Goal: Information Seeking & Learning: Learn about a topic

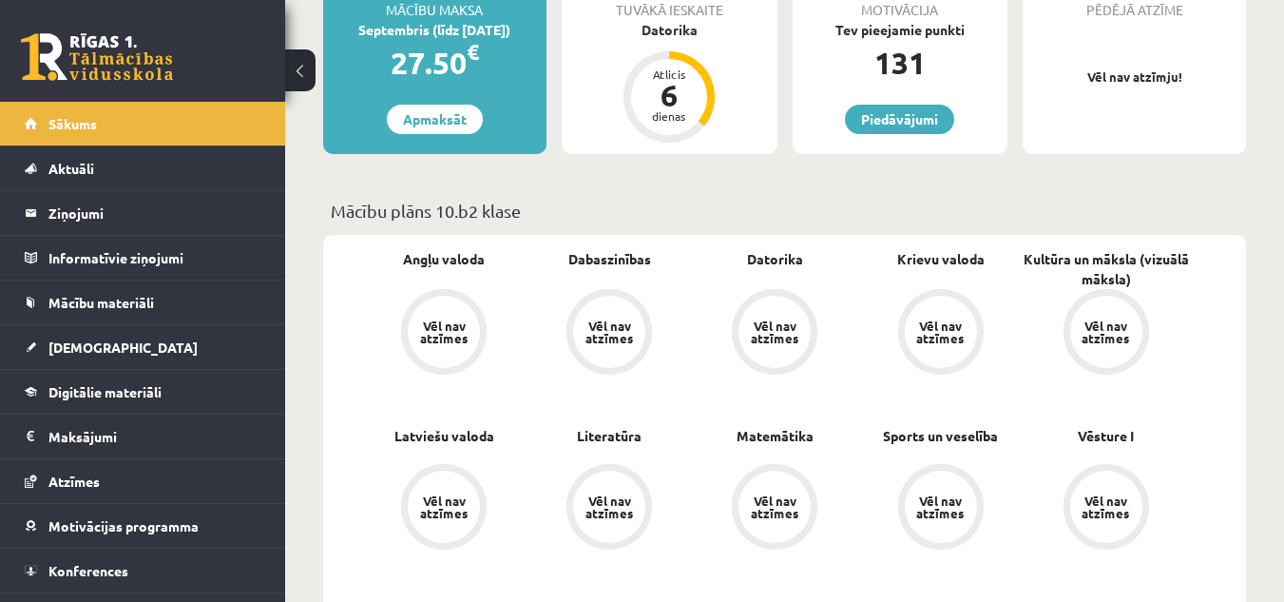
scroll to position [285, 0]
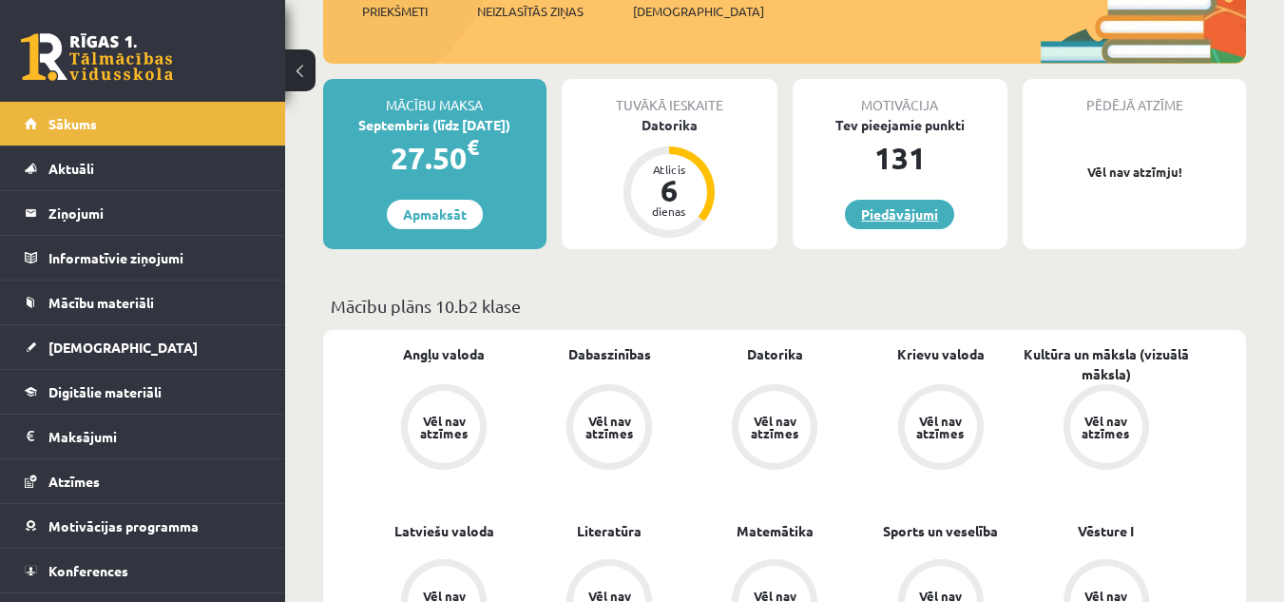
click at [884, 217] on link "Piedāvājumi" at bounding box center [899, 214] width 109 height 29
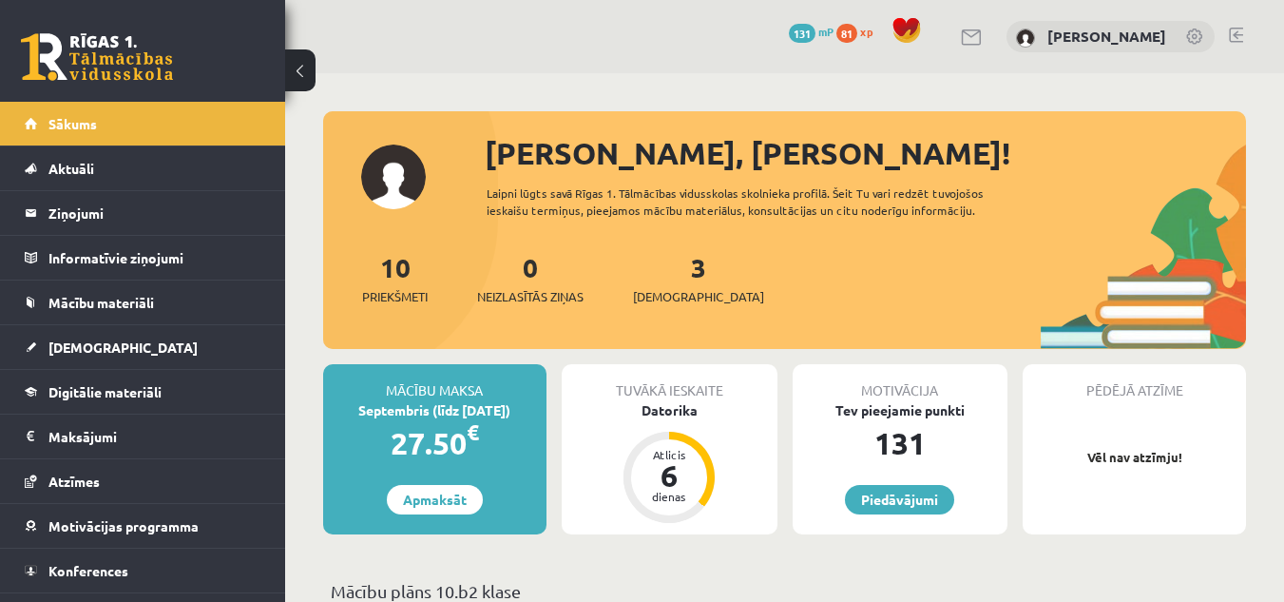
scroll to position [285, 0]
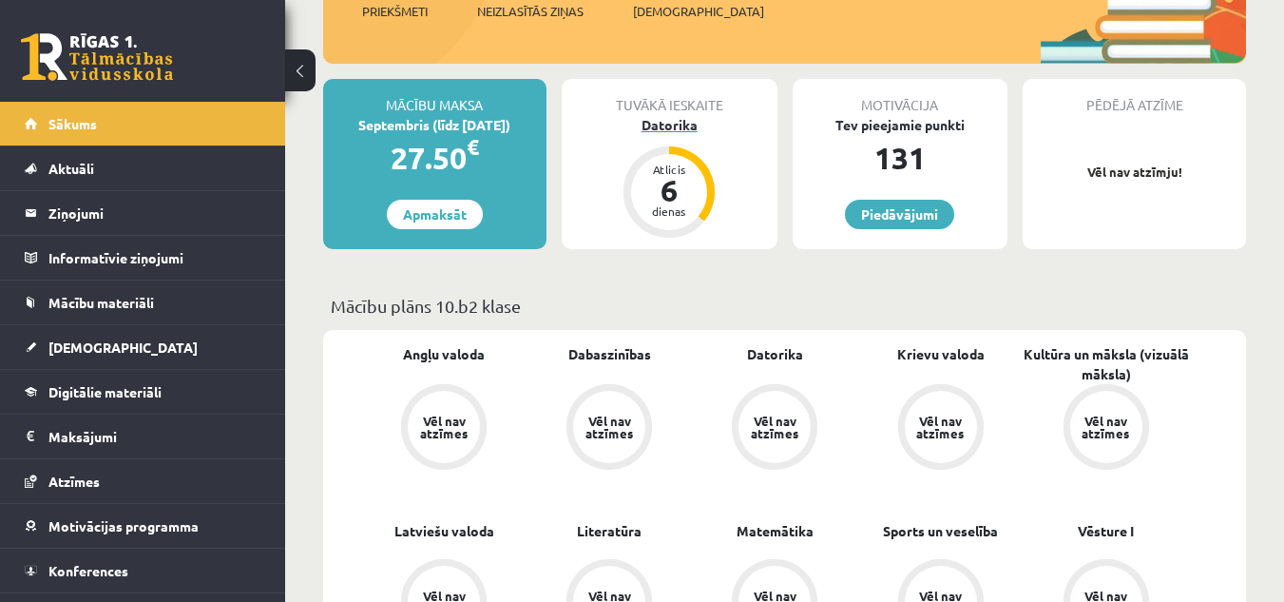
click at [668, 125] on div "Datorika" at bounding box center [670, 125] width 216 height 20
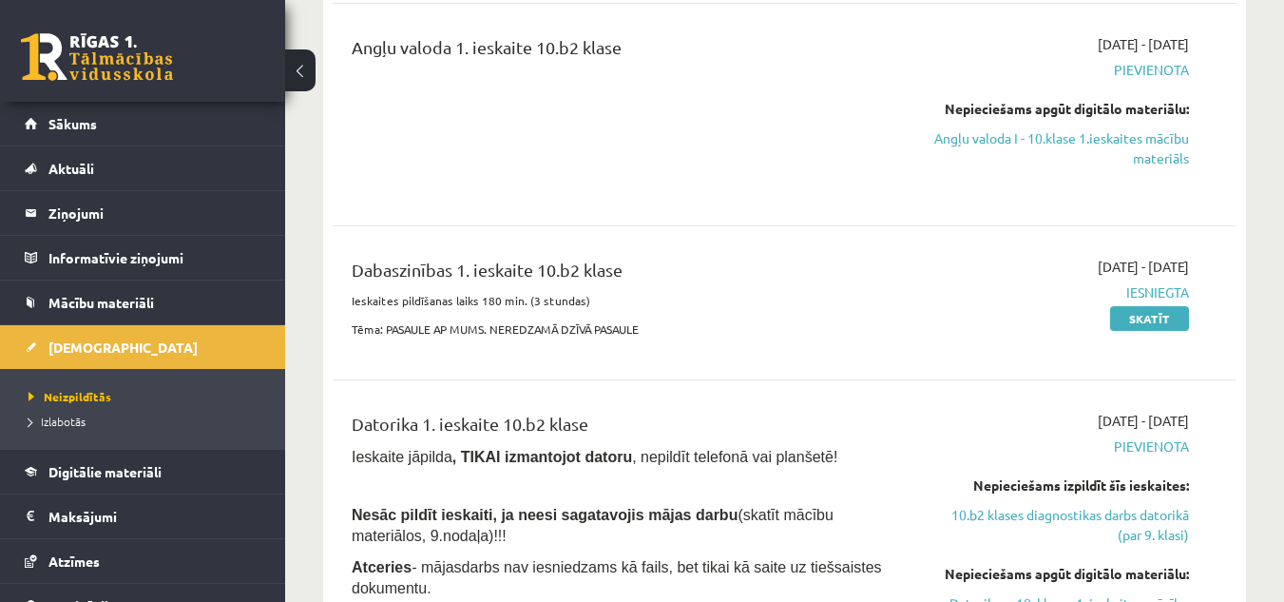
scroll to position [570, 0]
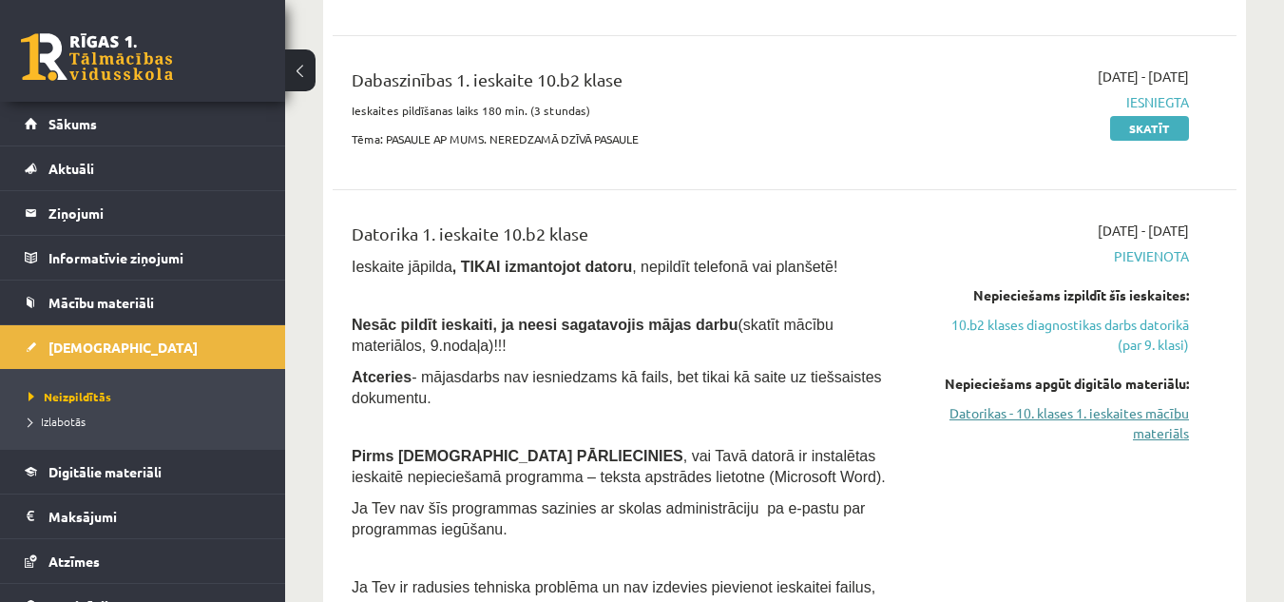
click at [1100, 415] on link "Datorikas - 10. klases 1. ieskaites mācību materiāls" at bounding box center [1059, 423] width 260 height 40
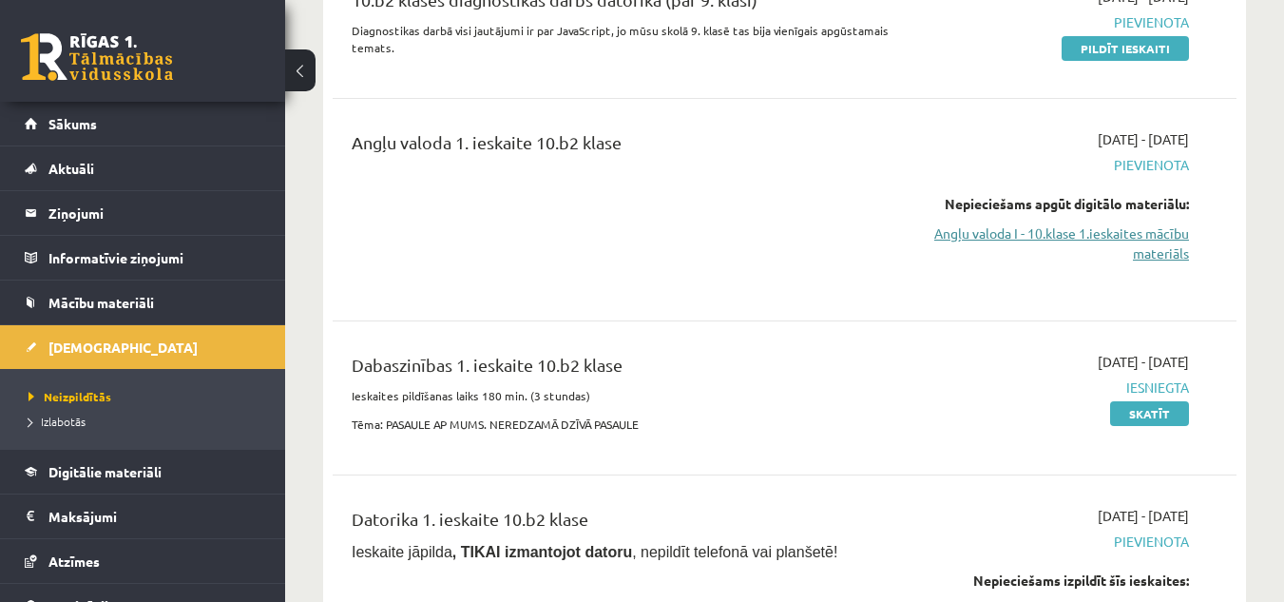
click at [1080, 230] on link "Angļu valoda I - 10.klase 1.ieskaites mācību materiāls" at bounding box center [1059, 243] width 260 height 40
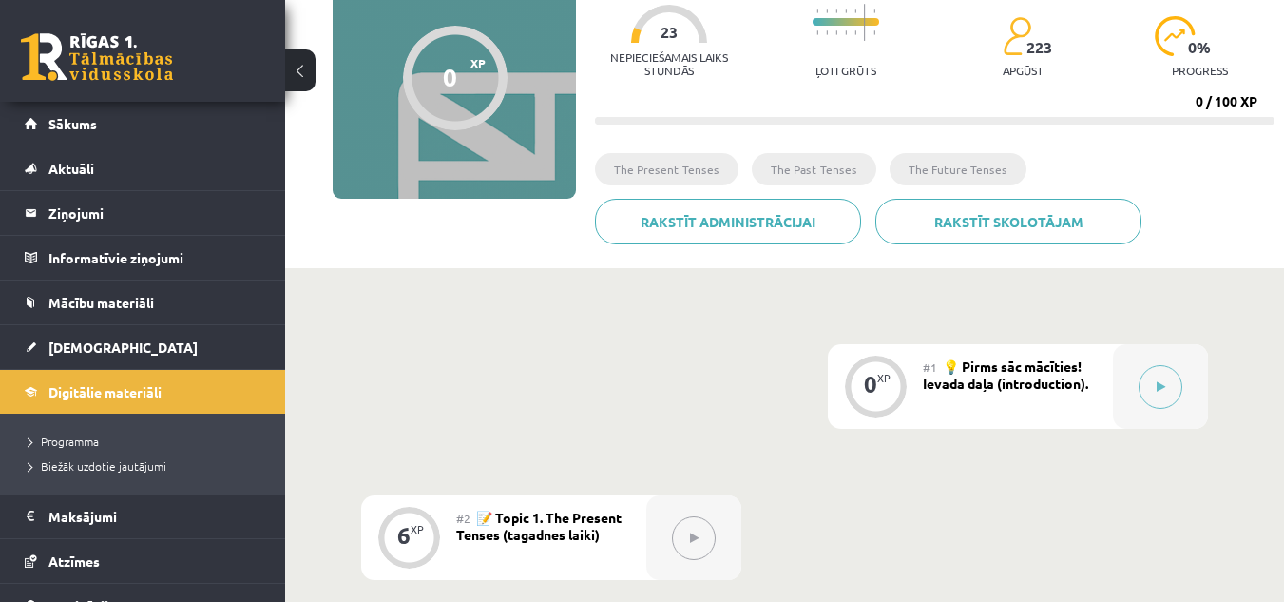
scroll to position [380, 0]
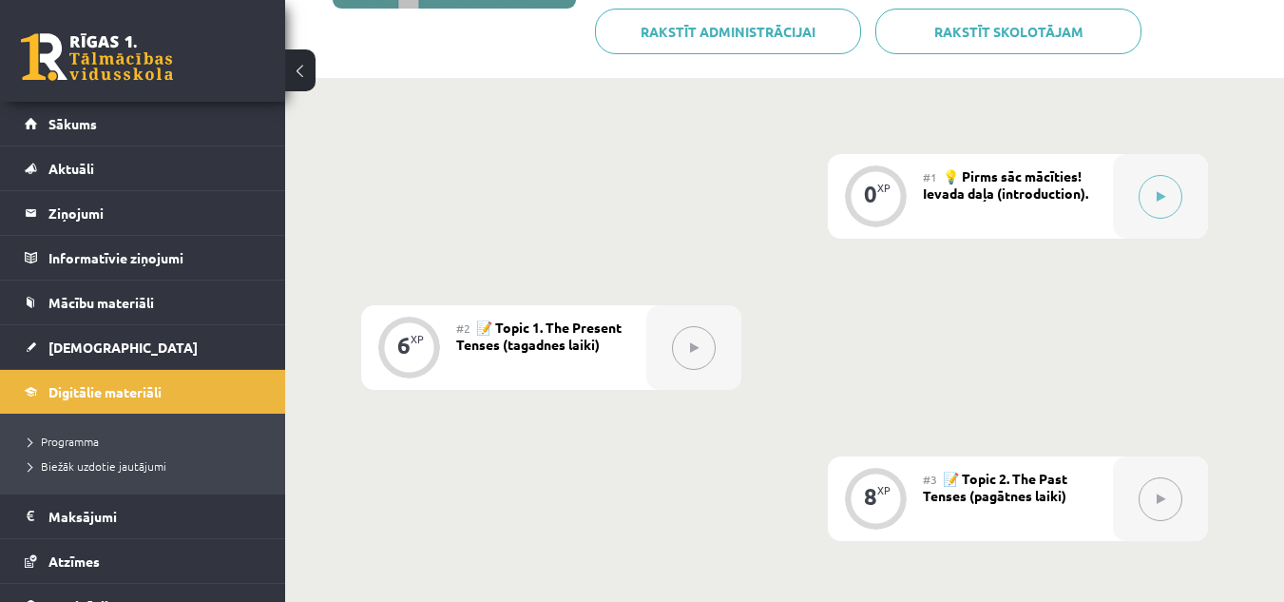
click at [694, 350] on icon at bounding box center [694, 347] width 9 height 11
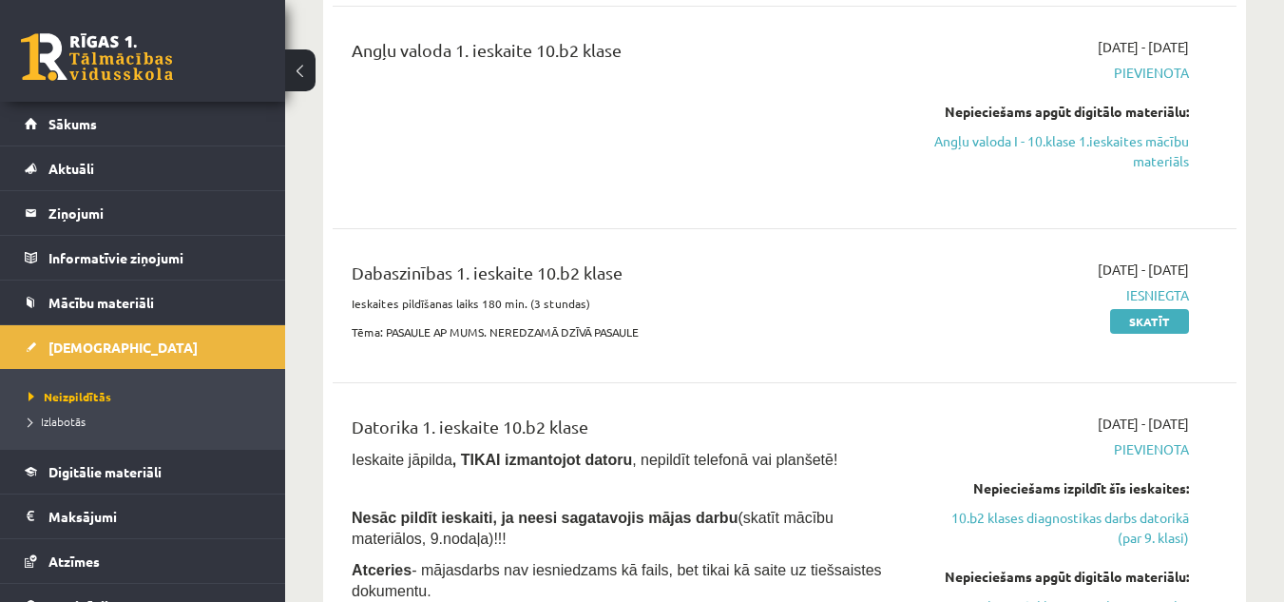
scroll to position [568, 0]
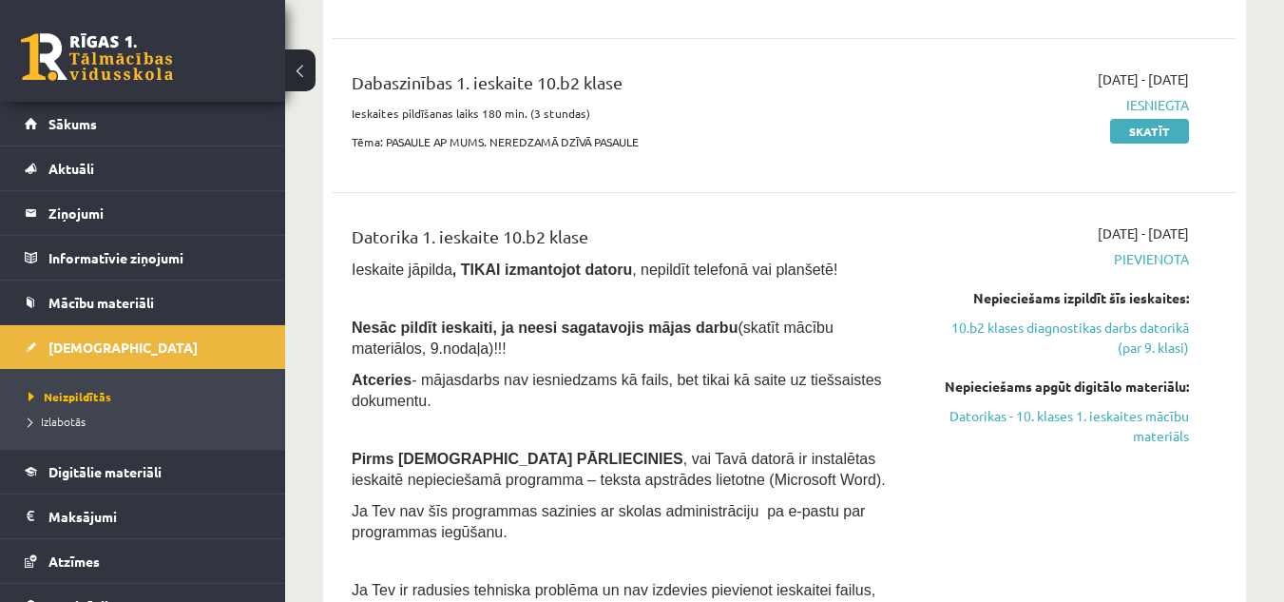
click at [460, 88] on div "Dabaszinības 1. ieskaite 10.b2 klase" at bounding box center [626, 86] width 549 height 35
click at [1000, 421] on link "Datorikas - 10. klases 1. ieskaites mācību materiāls" at bounding box center [1059, 426] width 260 height 40
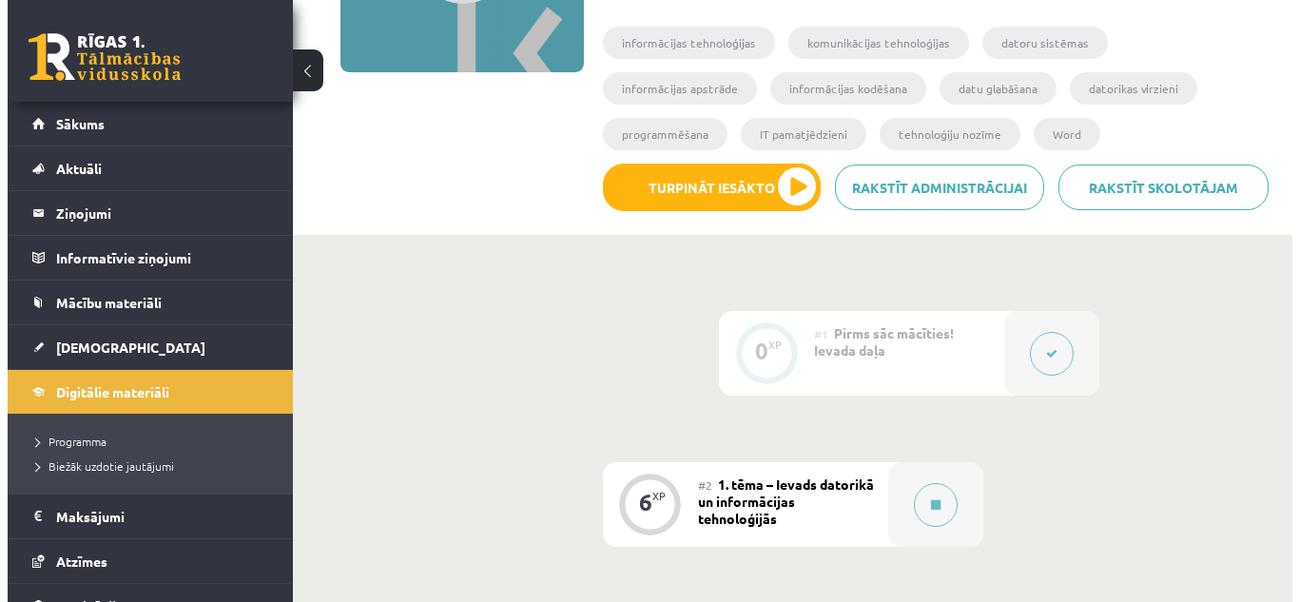
scroll to position [412, 0]
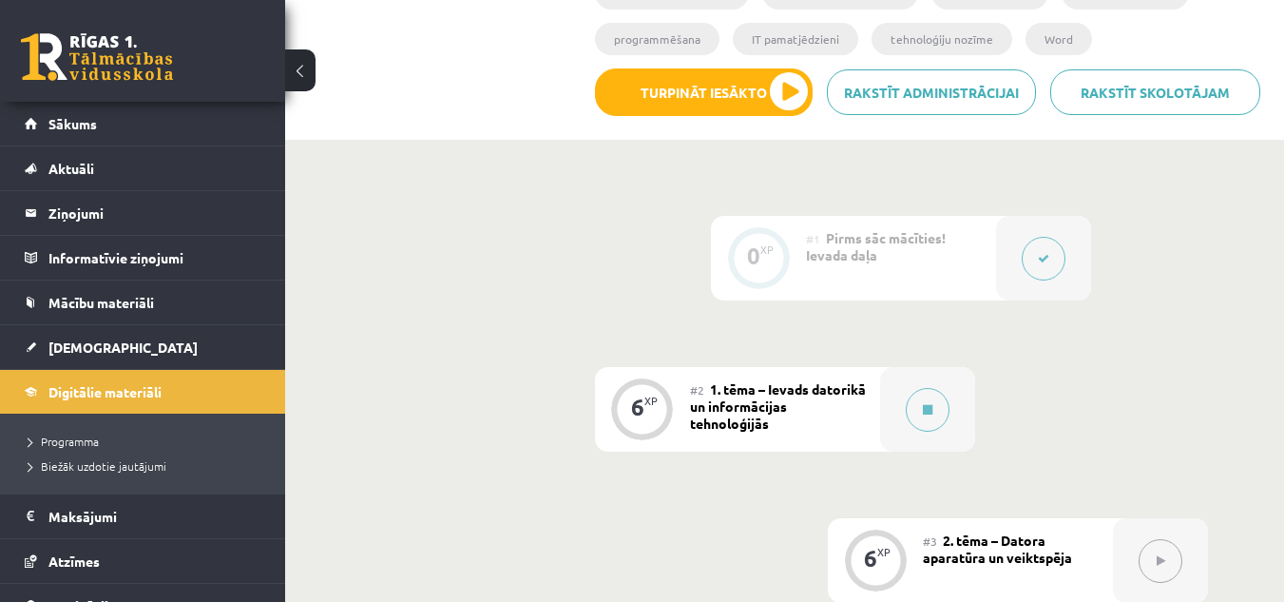
click at [1038, 254] on icon at bounding box center [1043, 258] width 11 height 11
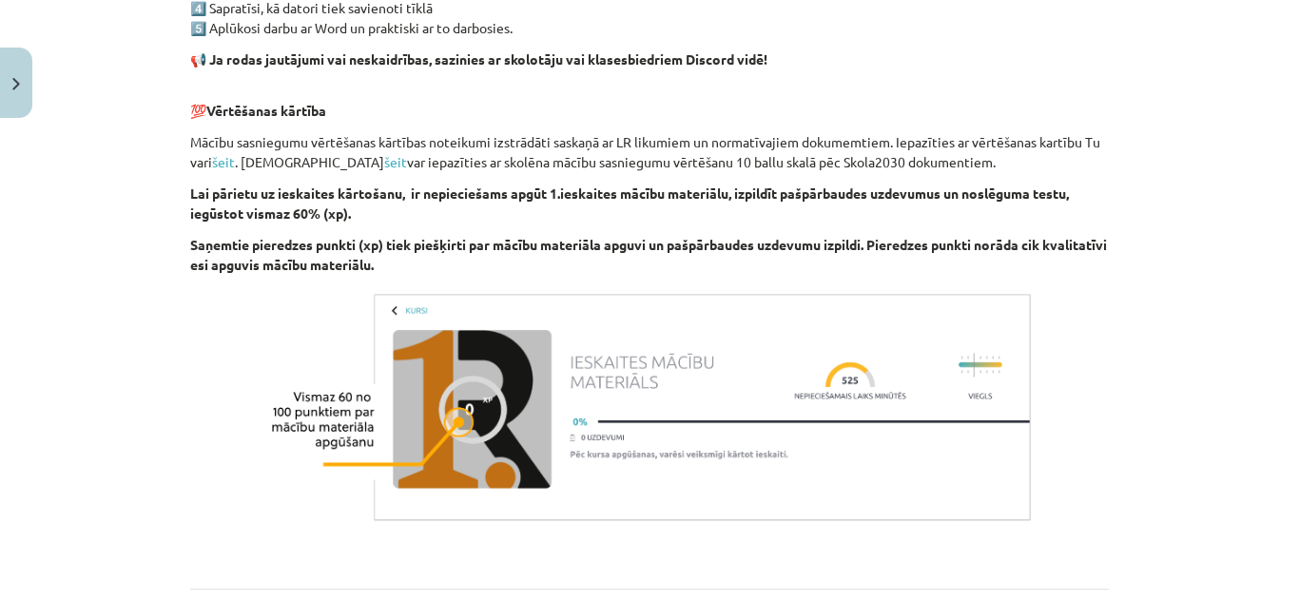
scroll to position [1475, 0]
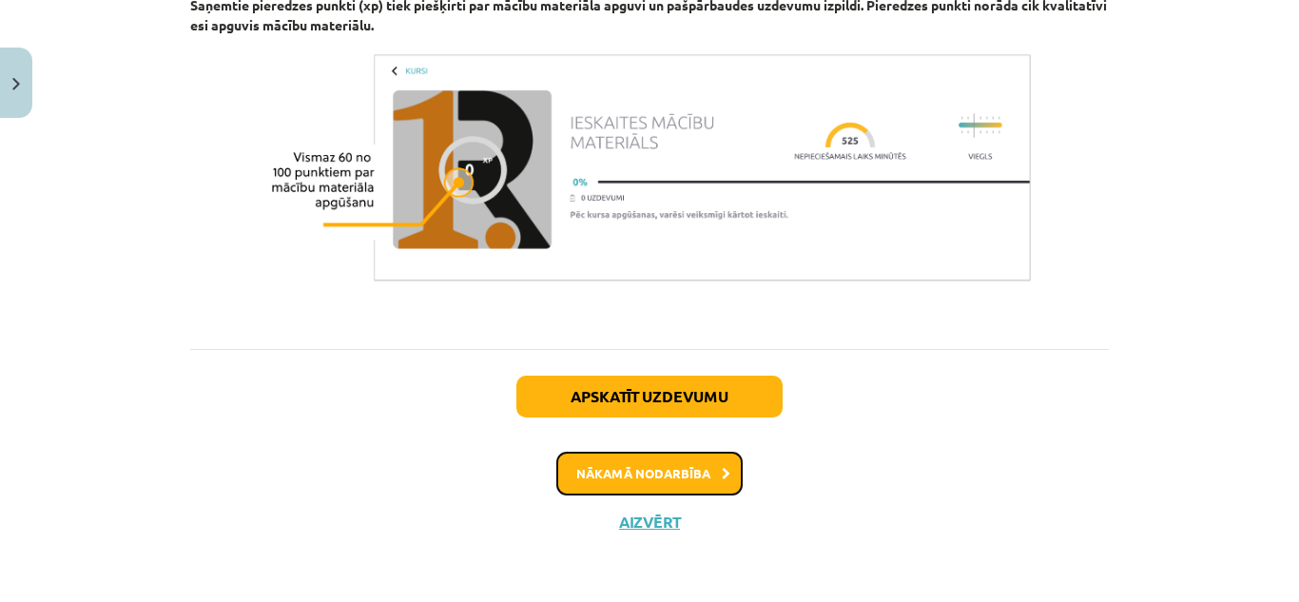
click at [655, 459] on button "Nākamā nodarbība" at bounding box center [649, 474] width 186 height 44
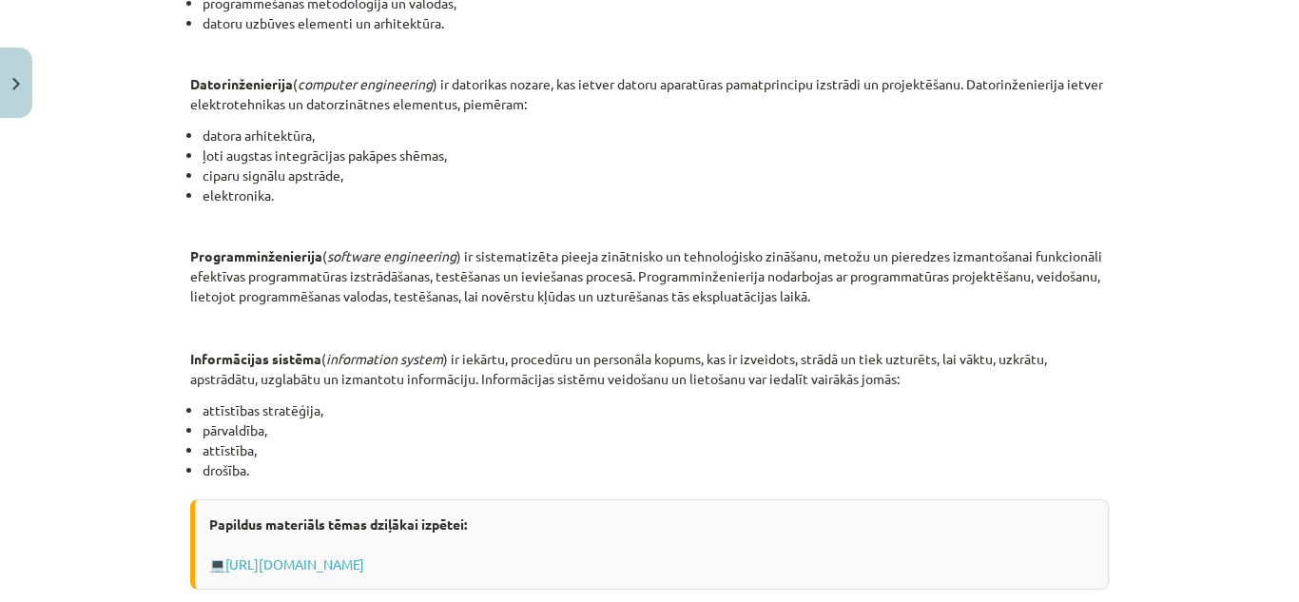
scroll to position [930, 0]
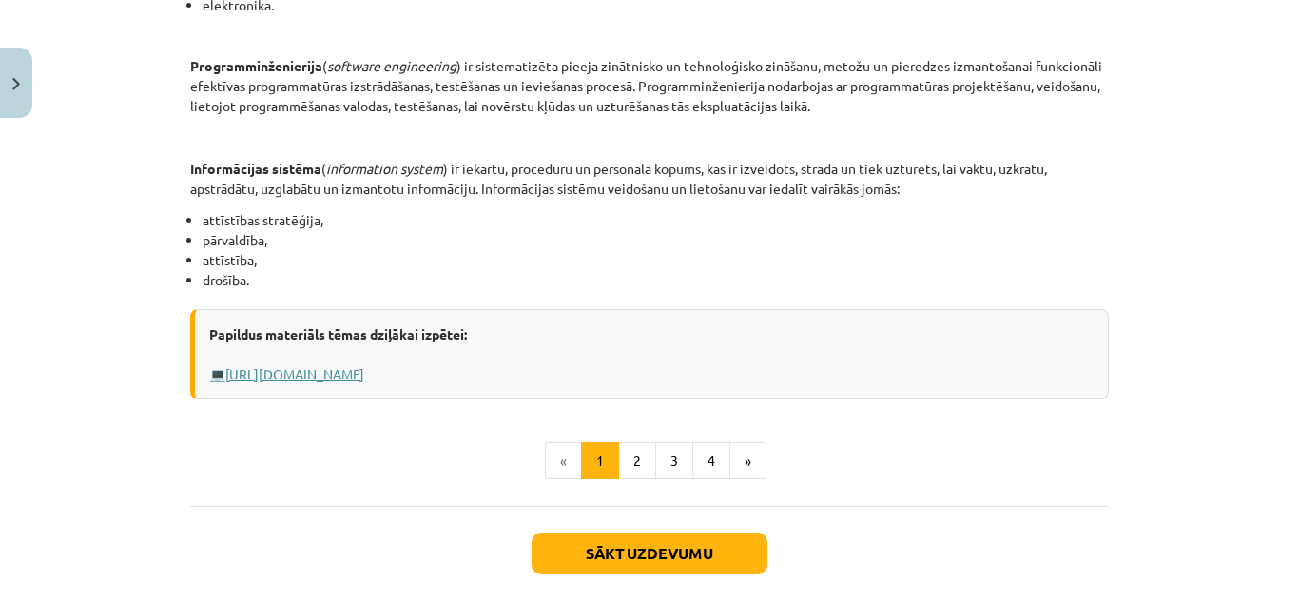
click at [364, 365] on link "Https://profizgl.lu.lv/mod/book/view.php?id=22319&chapterid=6858" at bounding box center [294, 373] width 139 height 17
click at [638, 453] on button "2" at bounding box center [637, 461] width 38 height 38
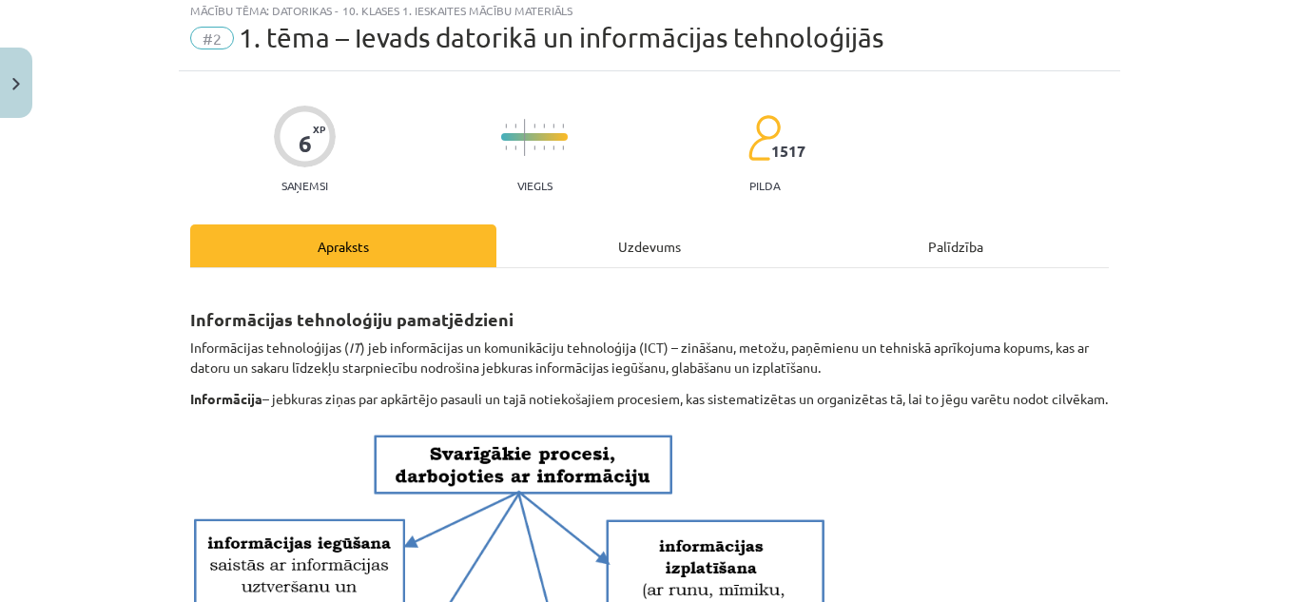
scroll to position [0, 0]
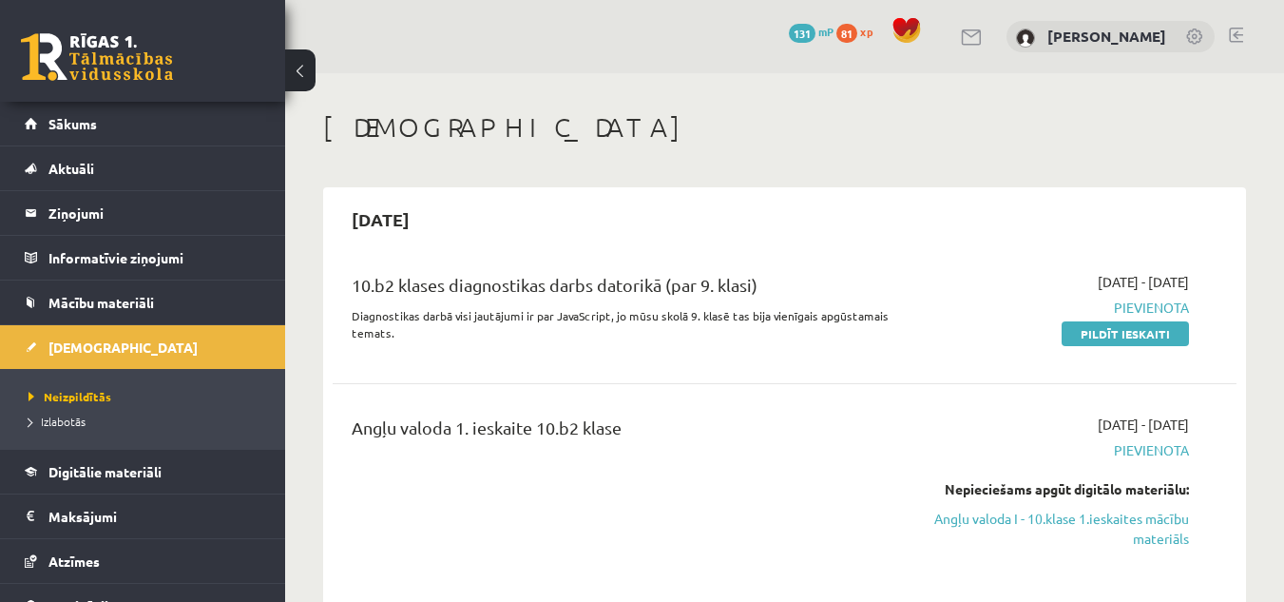
scroll to position [568, 0]
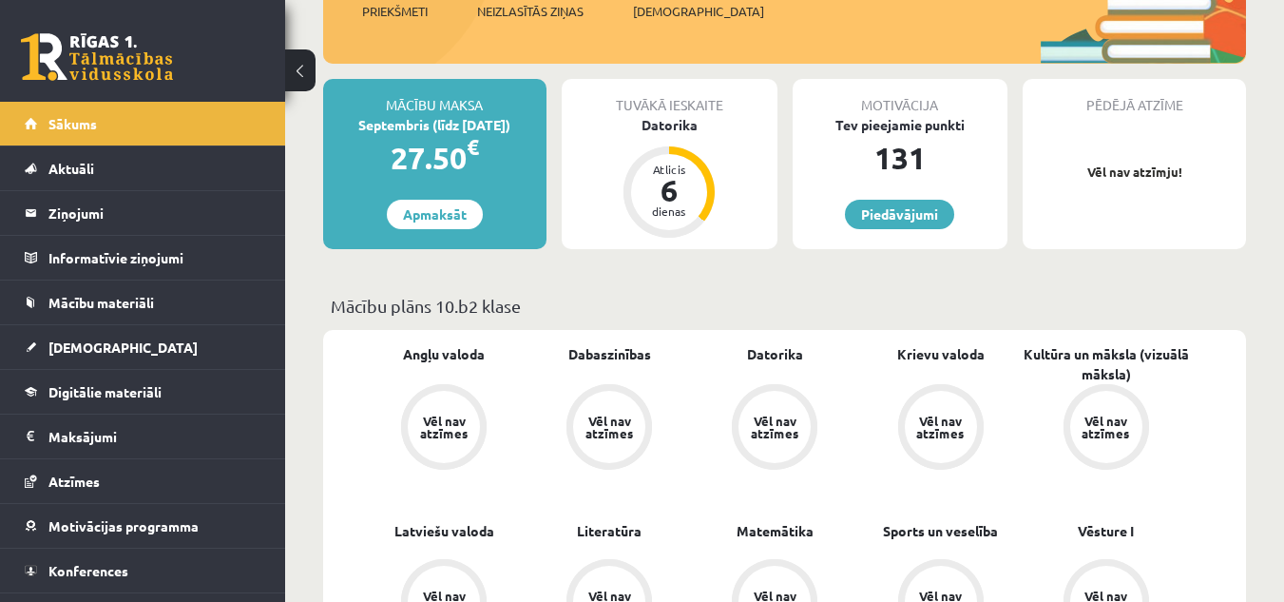
scroll to position [380, 0]
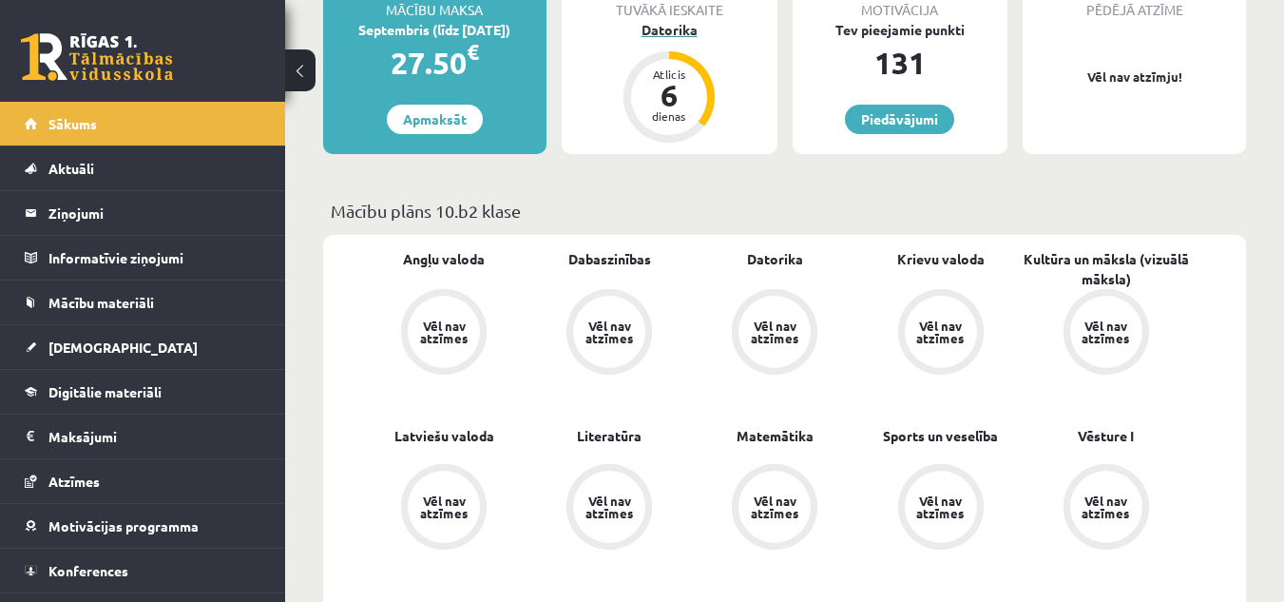
click at [677, 29] on div "Datorika" at bounding box center [670, 30] width 216 height 20
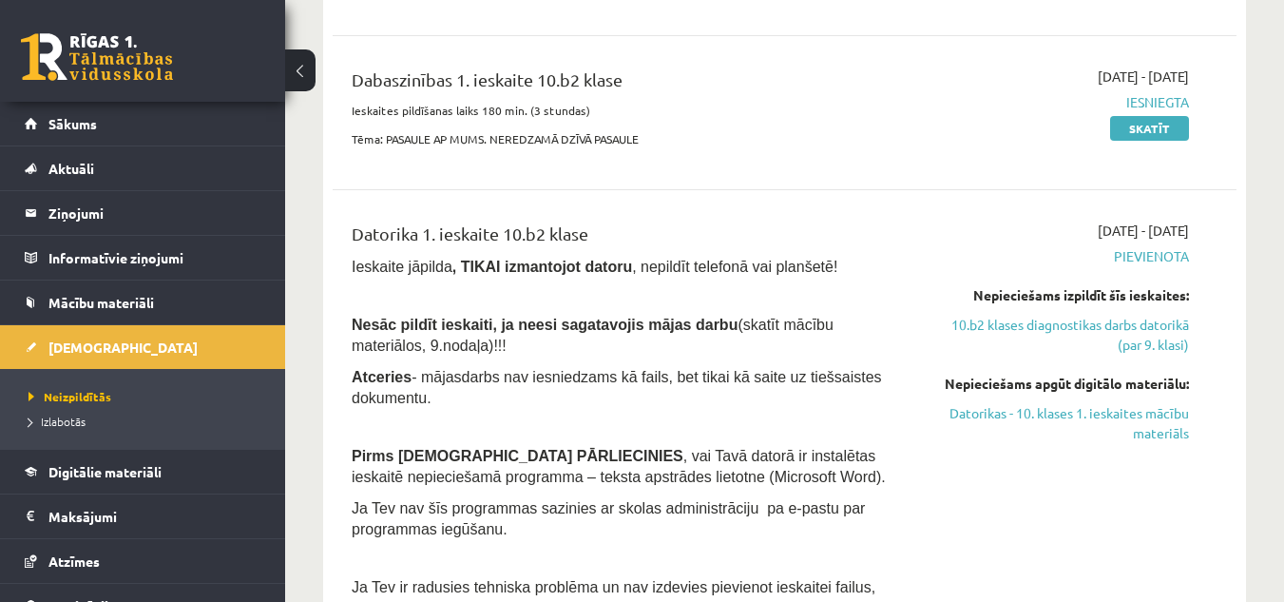
scroll to position [665, 0]
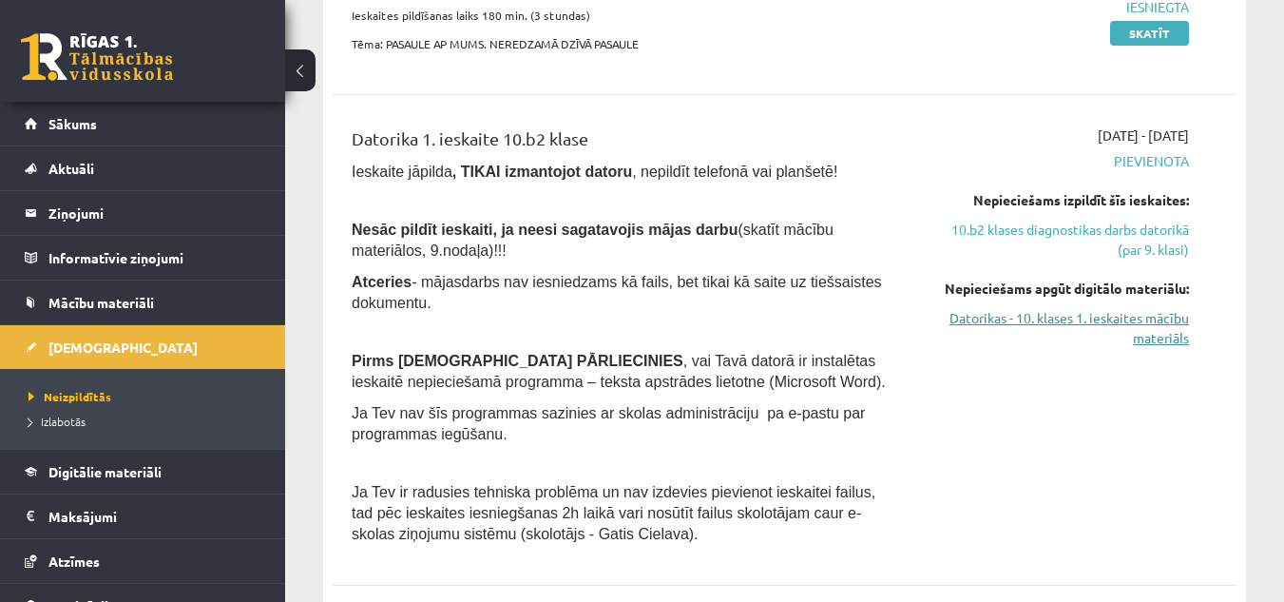
click at [1006, 319] on link "Datorikas - 10. klases 1. ieskaites mācību materiāls" at bounding box center [1059, 328] width 260 height 40
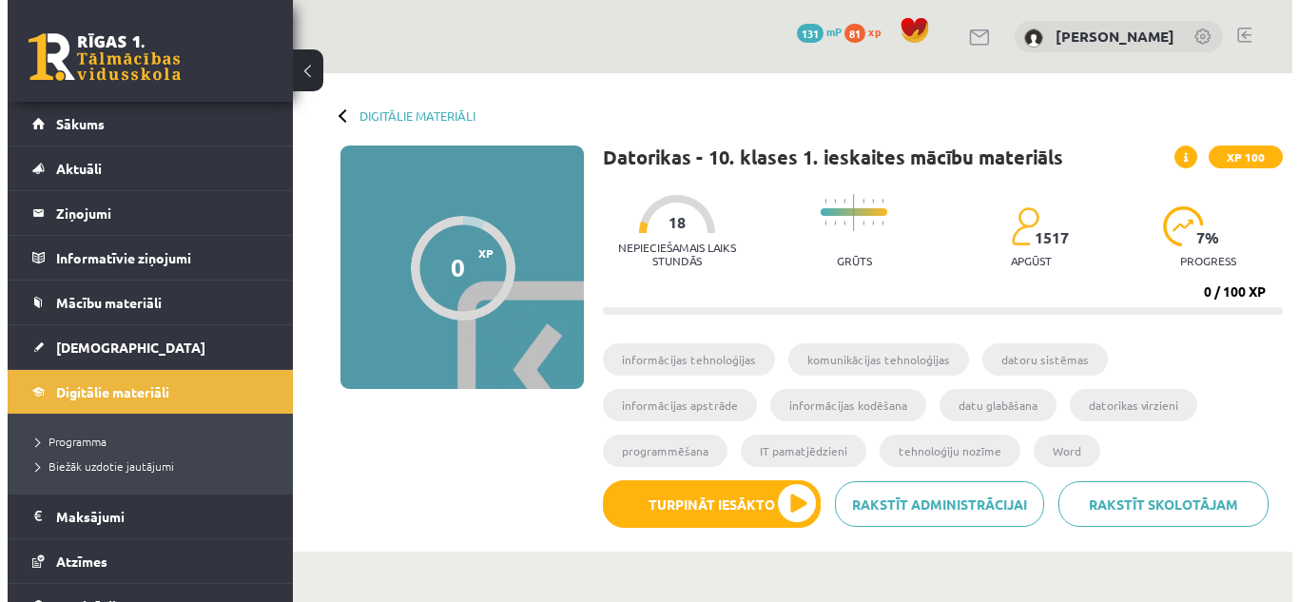
scroll to position [95, 0]
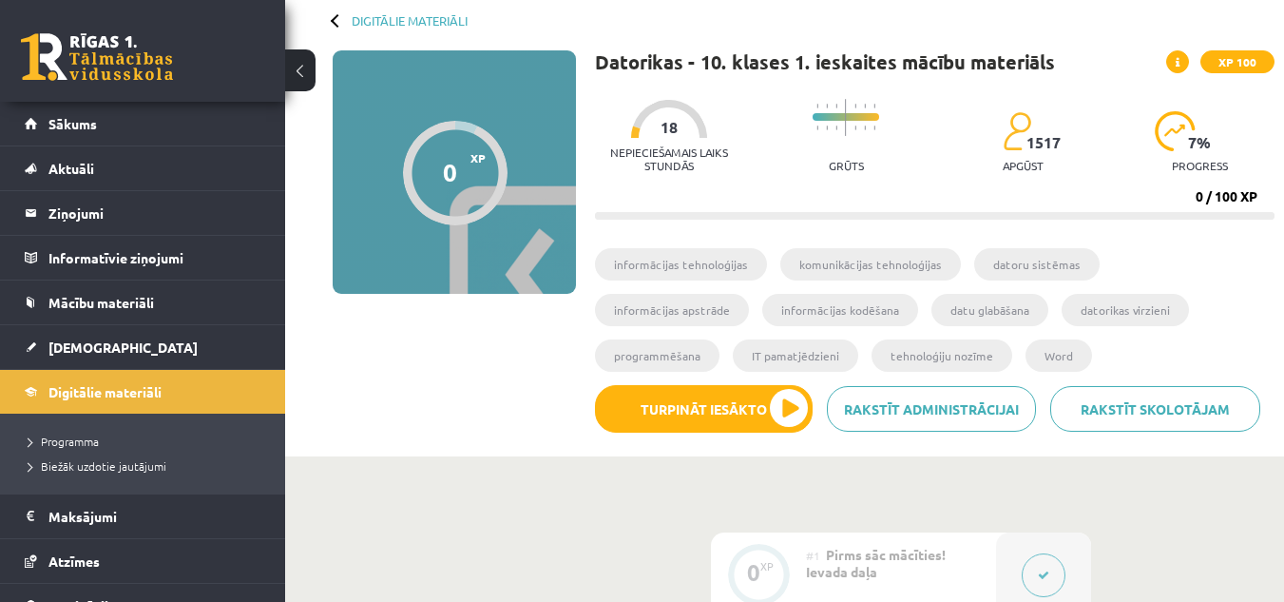
drag, startPoint x: 695, startPoint y: 264, endPoint x: 711, endPoint y: 264, distance: 16.2
click at [700, 264] on li "informācijas tehnoloģijas" at bounding box center [681, 264] width 172 height 32
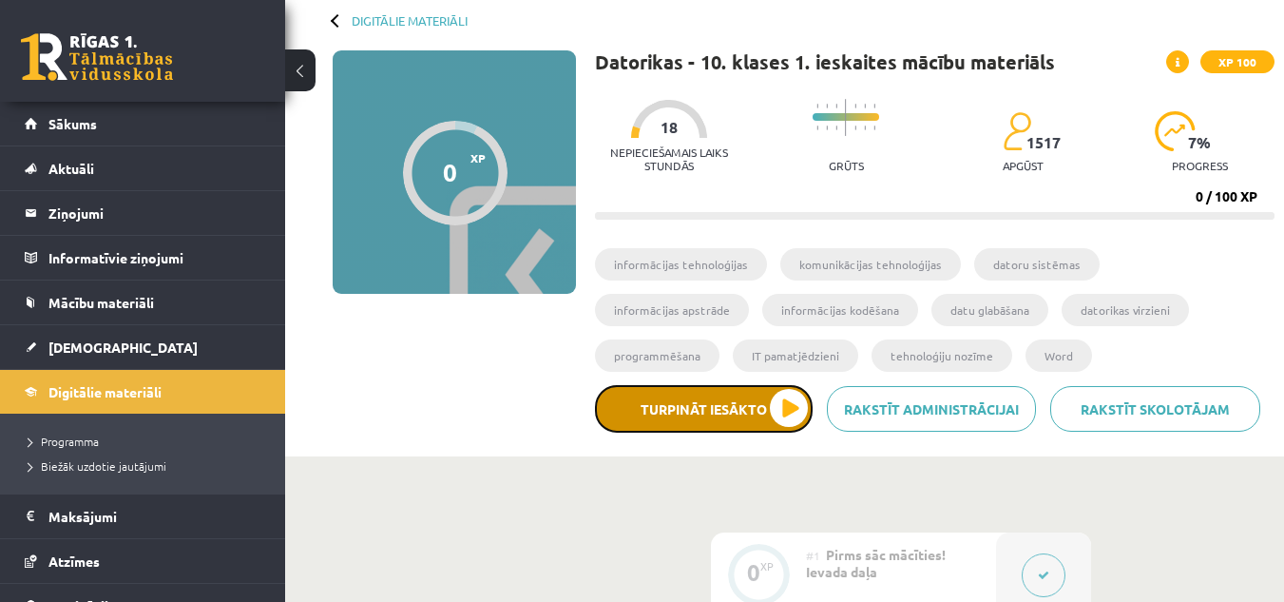
click at [786, 403] on button "Turpināt iesākto" at bounding box center [704, 409] width 218 height 48
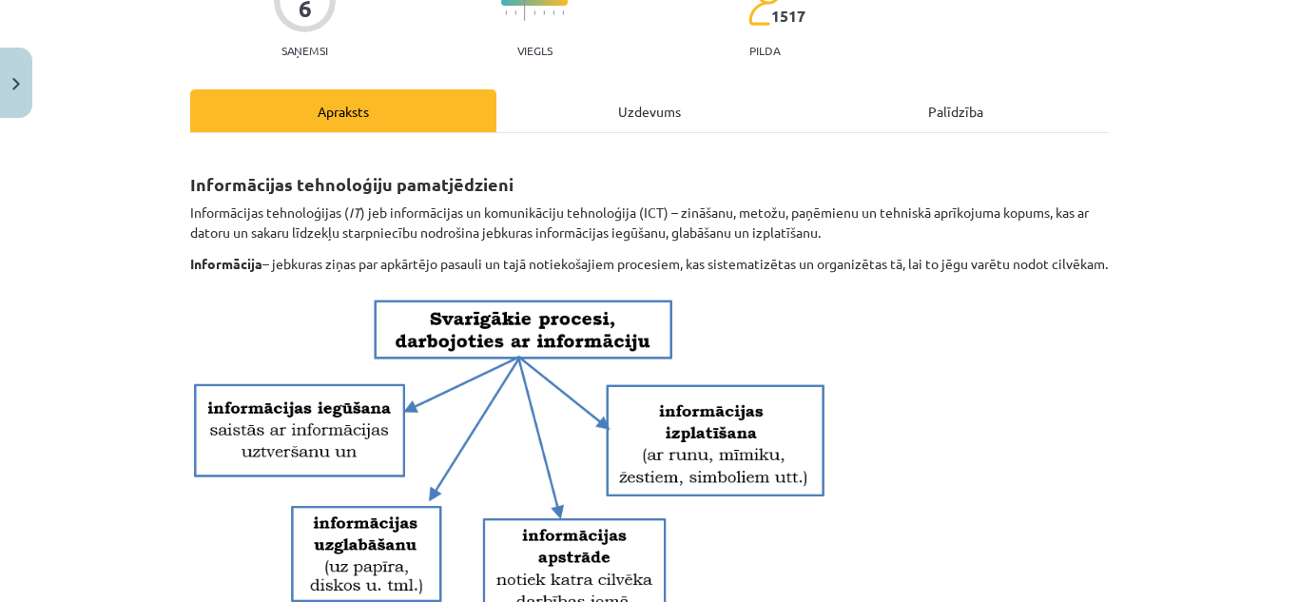
scroll to position [285, 0]
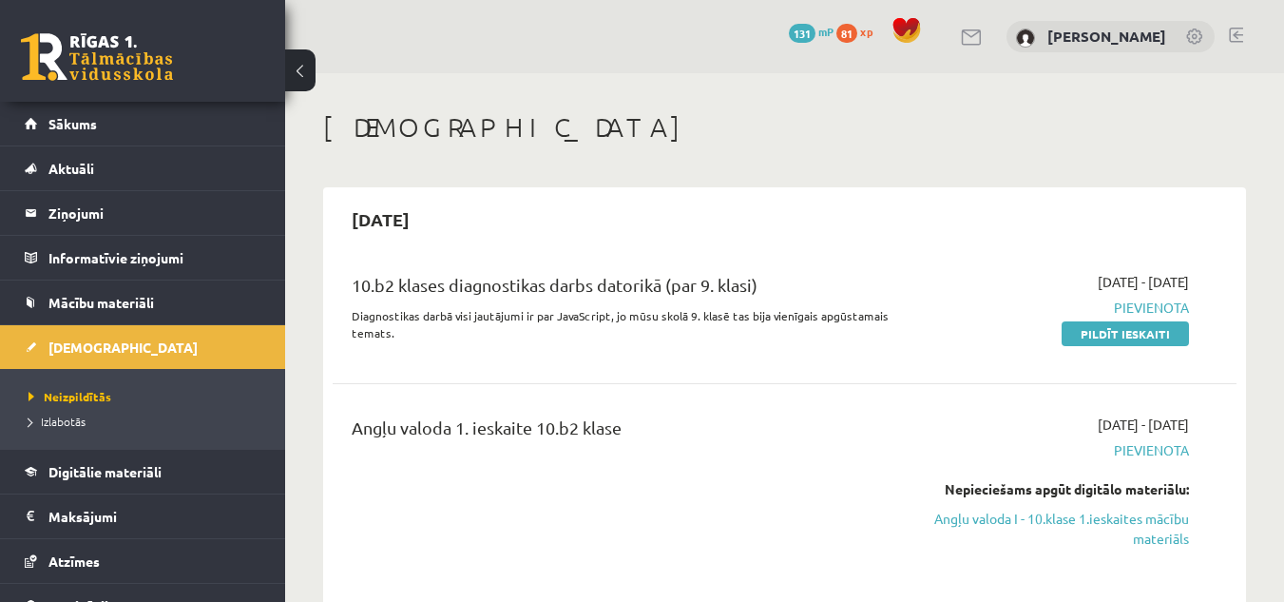
scroll to position [665, 0]
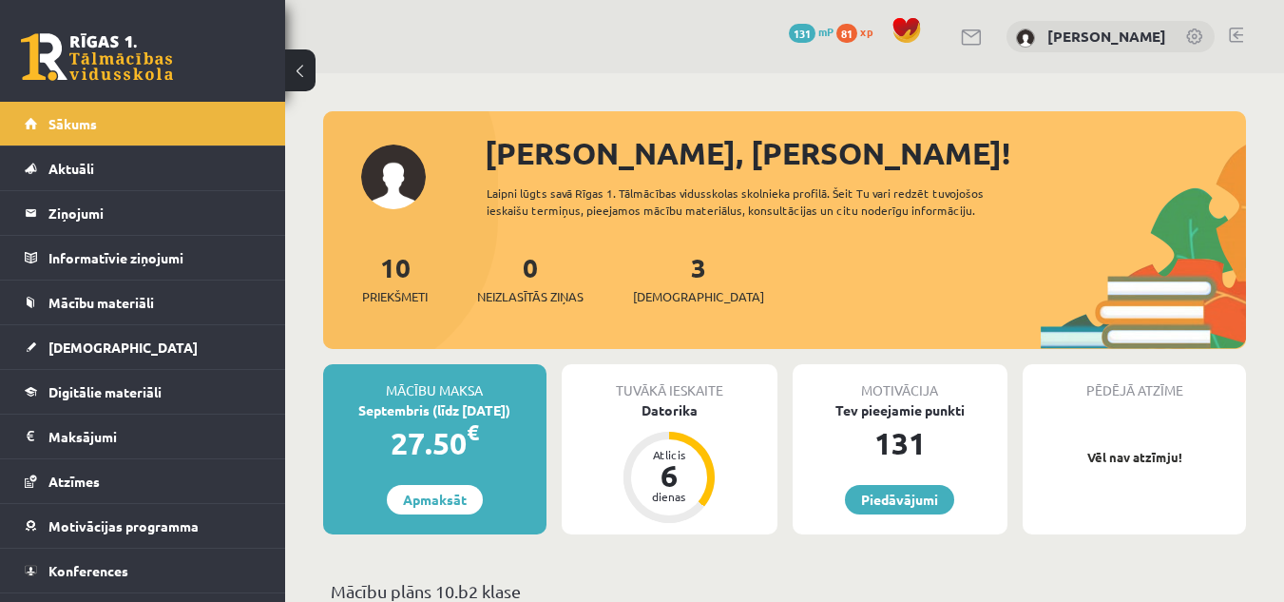
scroll to position [362, 0]
